Goal: Task Accomplishment & Management: Manage account settings

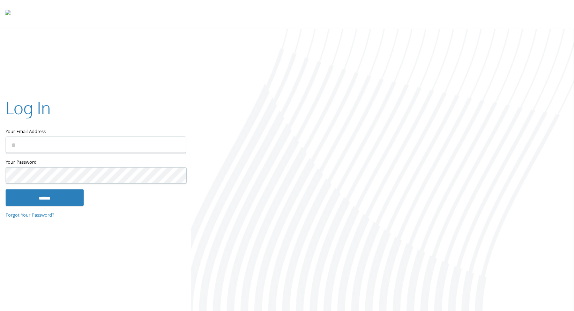
type input "**********"
click at [59, 199] on input "******" at bounding box center [45, 197] width 78 height 17
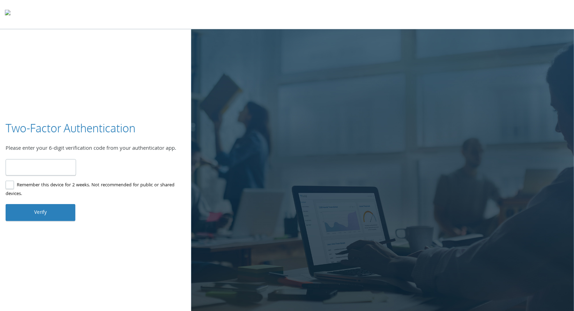
type input "******"
click at [54, 212] on button "Verify" at bounding box center [41, 212] width 70 height 17
